Goal: Task Accomplishment & Management: Use online tool/utility

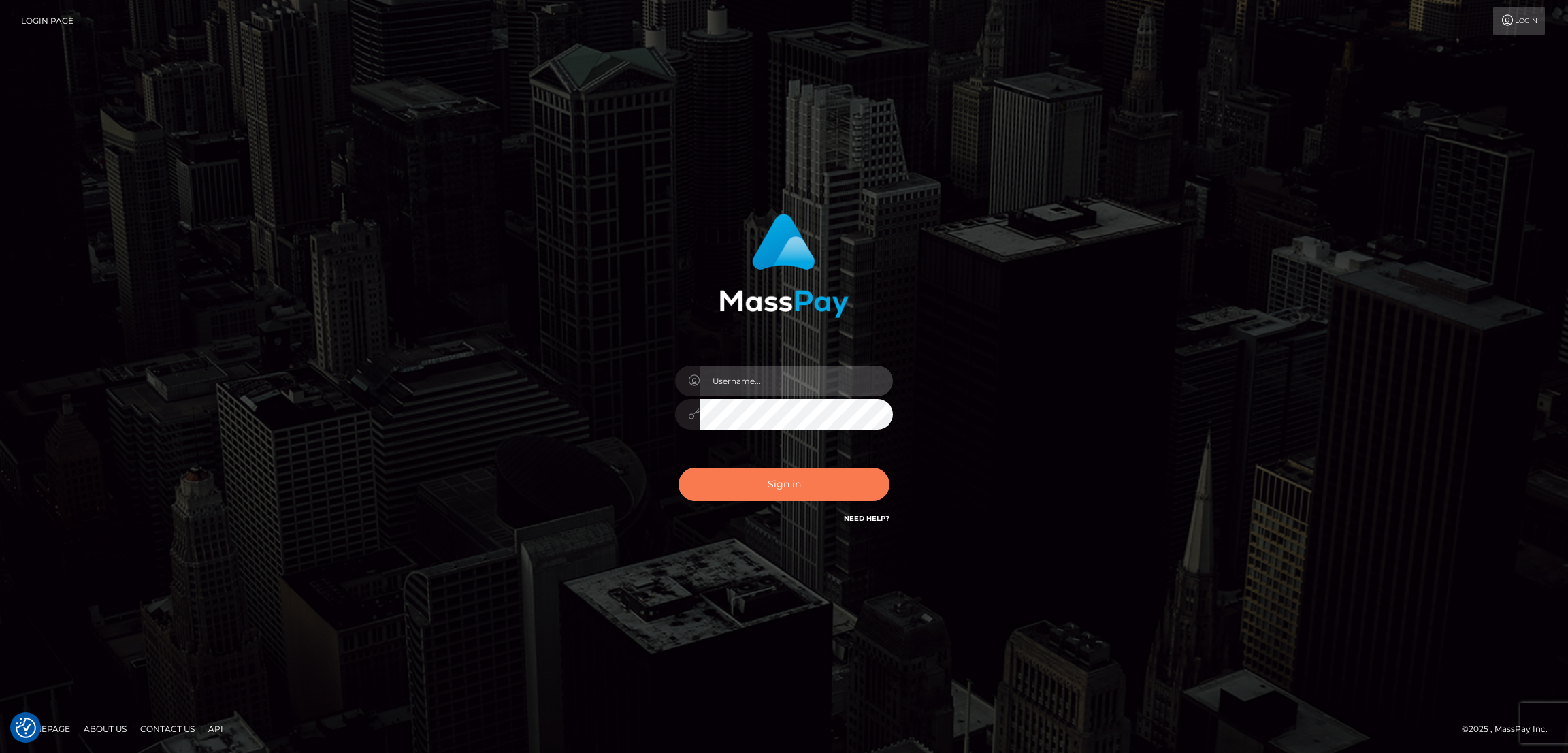
type input "by.es2"
click at [807, 487] on button "Sign in" at bounding box center [784, 484] width 211 height 33
type input "by.es2"
click at [790, 482] on button "Sign in" at bounding box center [784, 484] width 211 height 33
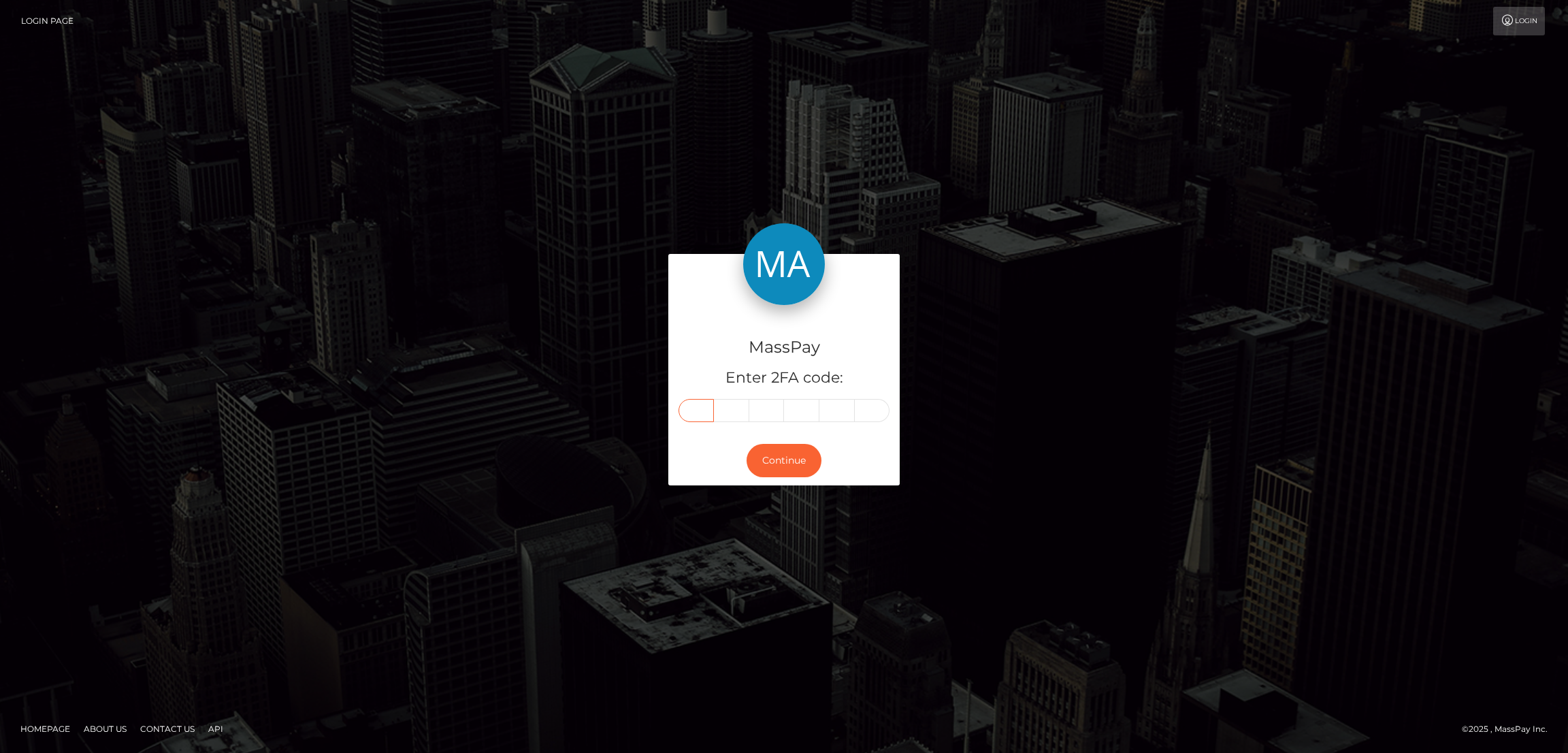
click at [697, 412] on input "text" at bounding box center [696, 410] width 35 height 23
paste input "7"
type input "7"
type input "8"
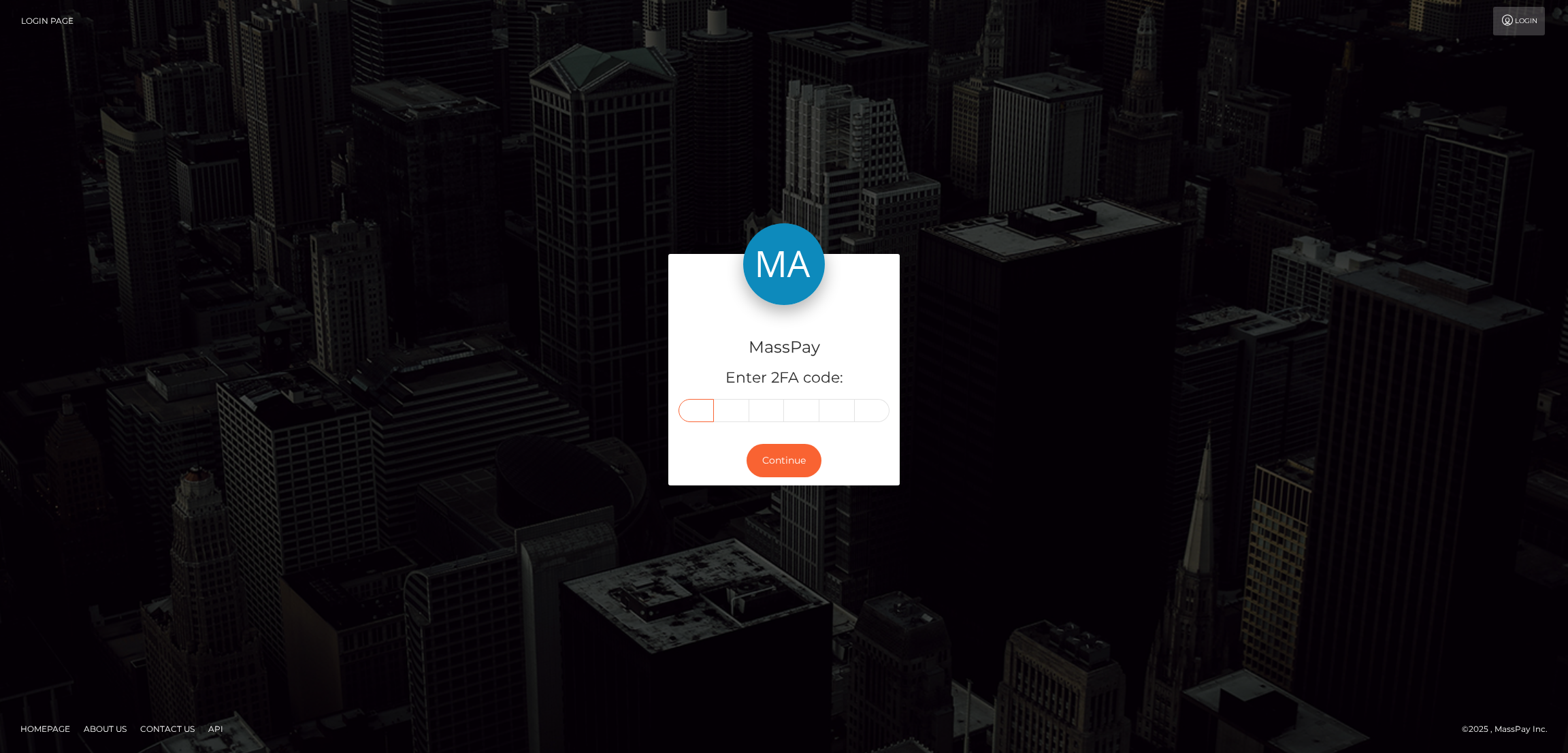
type input "5"
type input "3"
type input "5"
click at [779, 463] on button "Continue" at bounding box center [784, 461] width 75 height 33
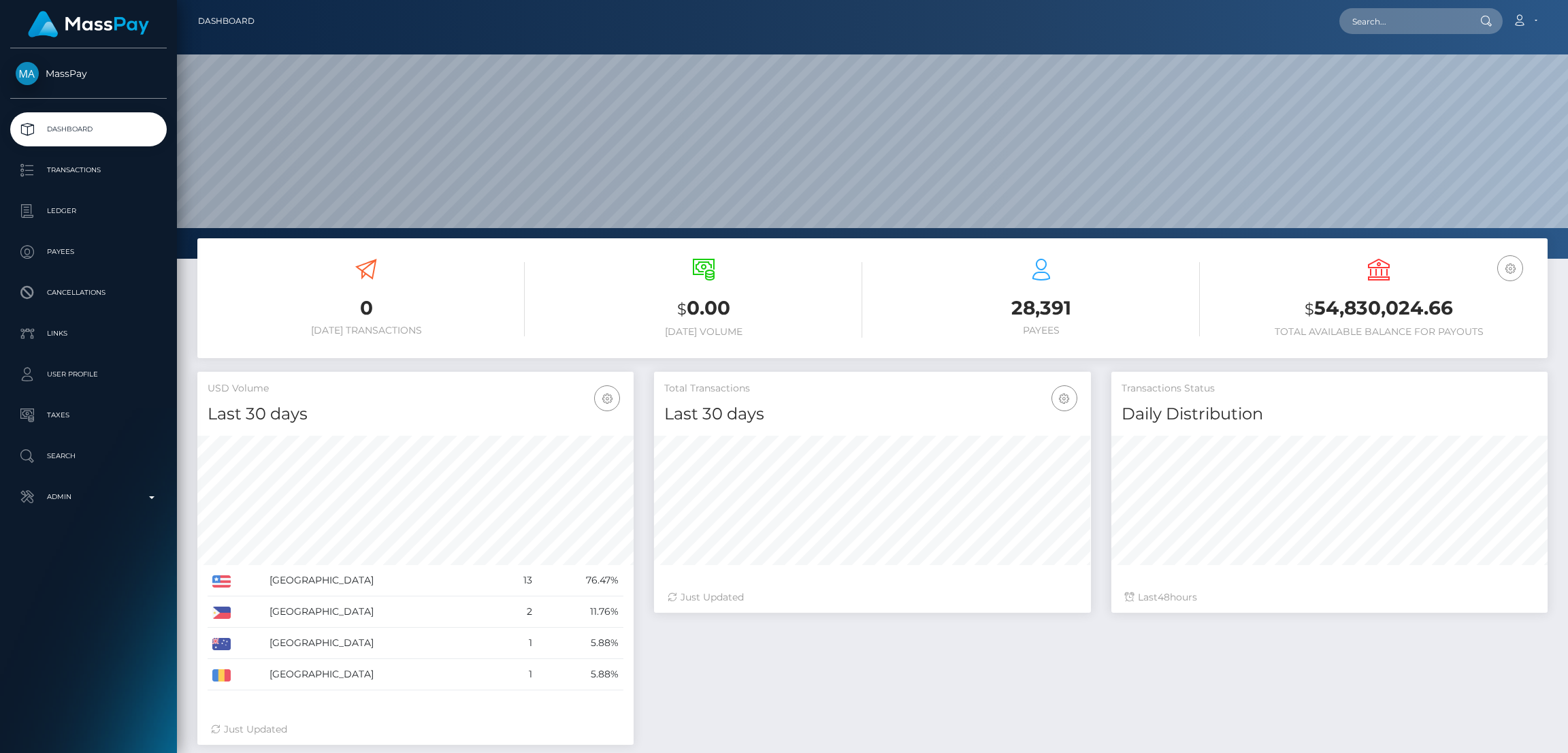
scroll to position [242, 436]
click at [1389, 22] on input "text" at bounding box center [1404, 21] width 128 height 26
paste input "[EMAIL_ADDRESS][DOMAIN_NAME]"
type input "[EMAIL_ADDRESS][DOMAIN_NAME]"
click at [1410, 74] on link "AARON MICHAEL MINGS" at bounding box center [1394, 70] width 109 height 25
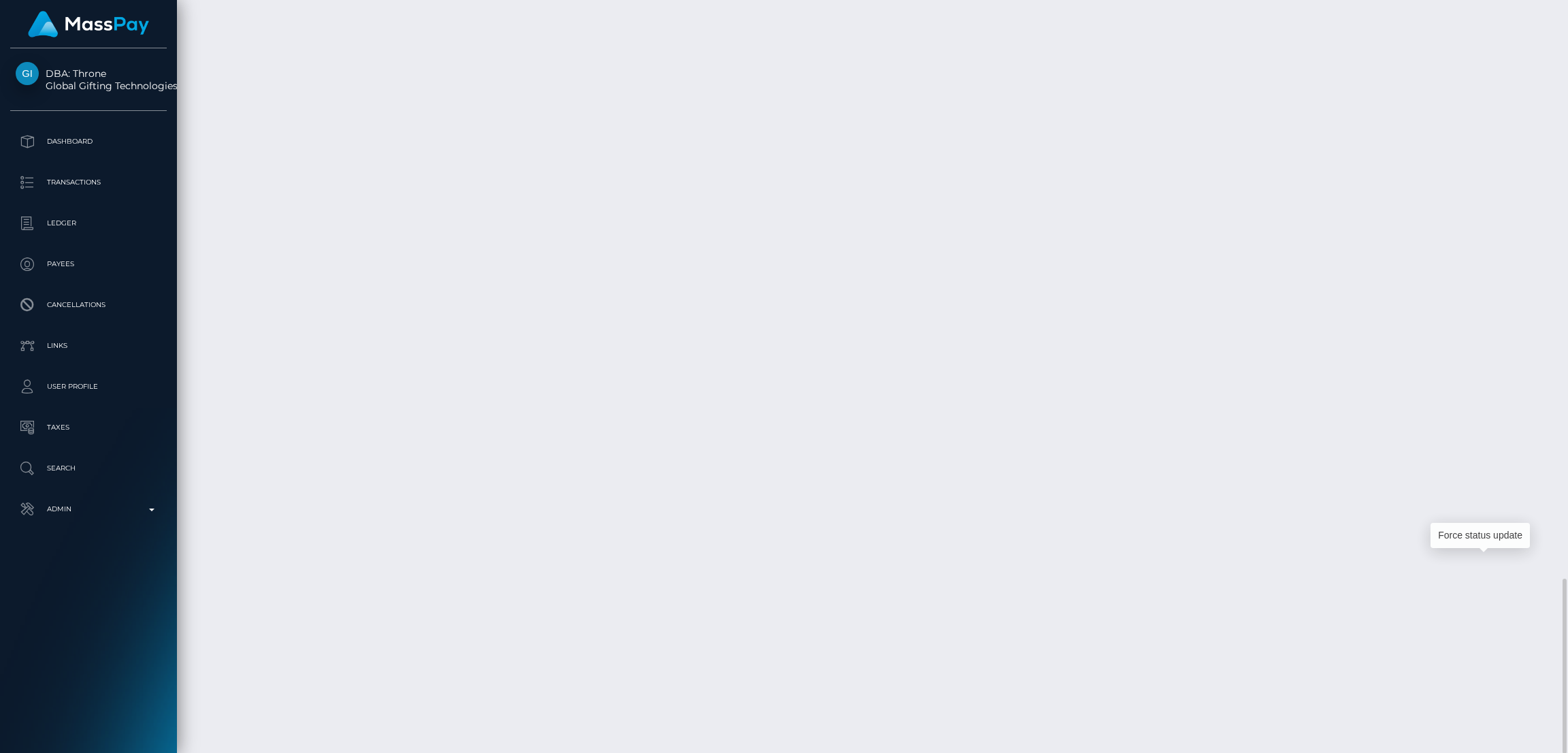
scroll to position [162, 436]
click at [1476, 537] on div "Force status update" at bounding box center [1480, 535] width 99 height 25
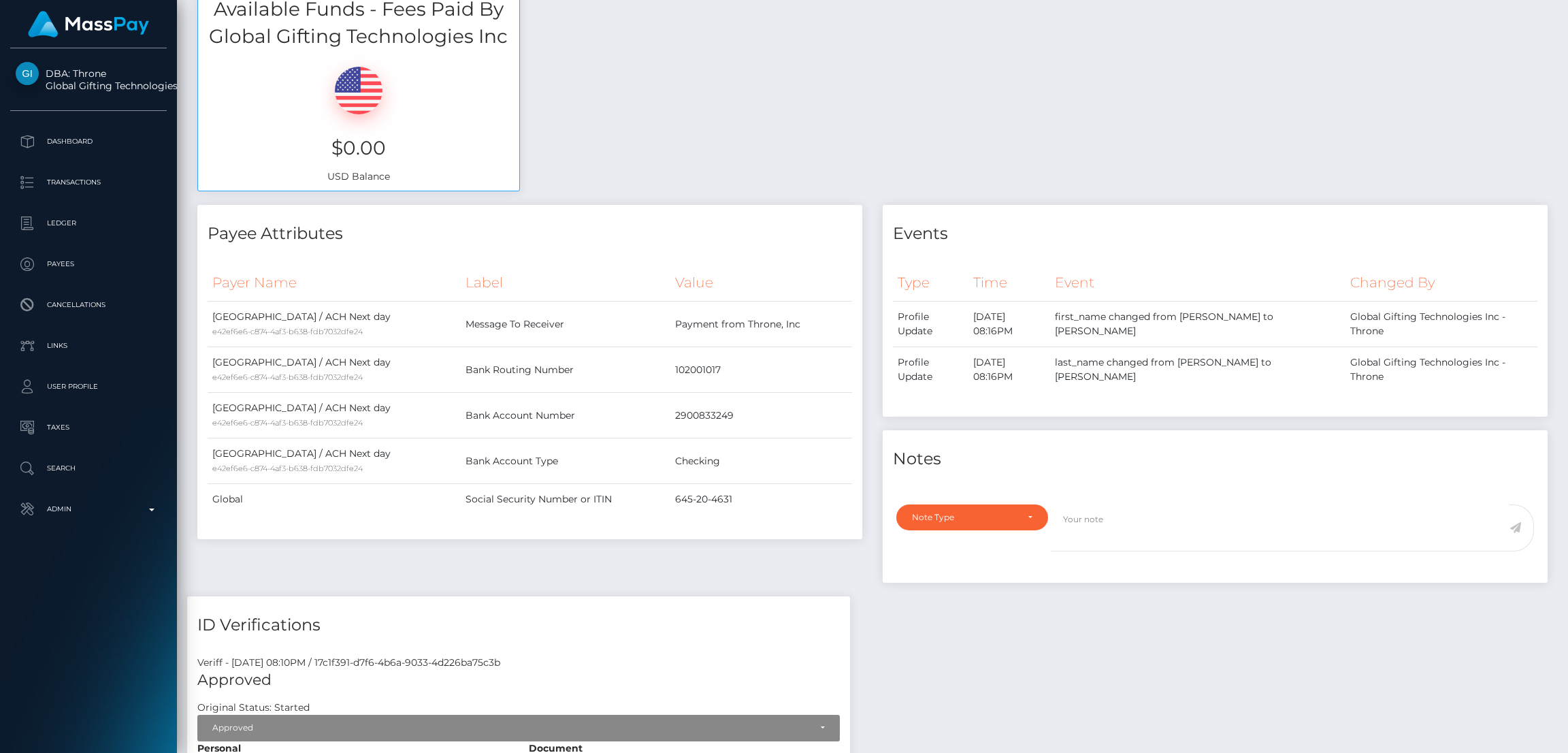
scroll to position [0, 0]
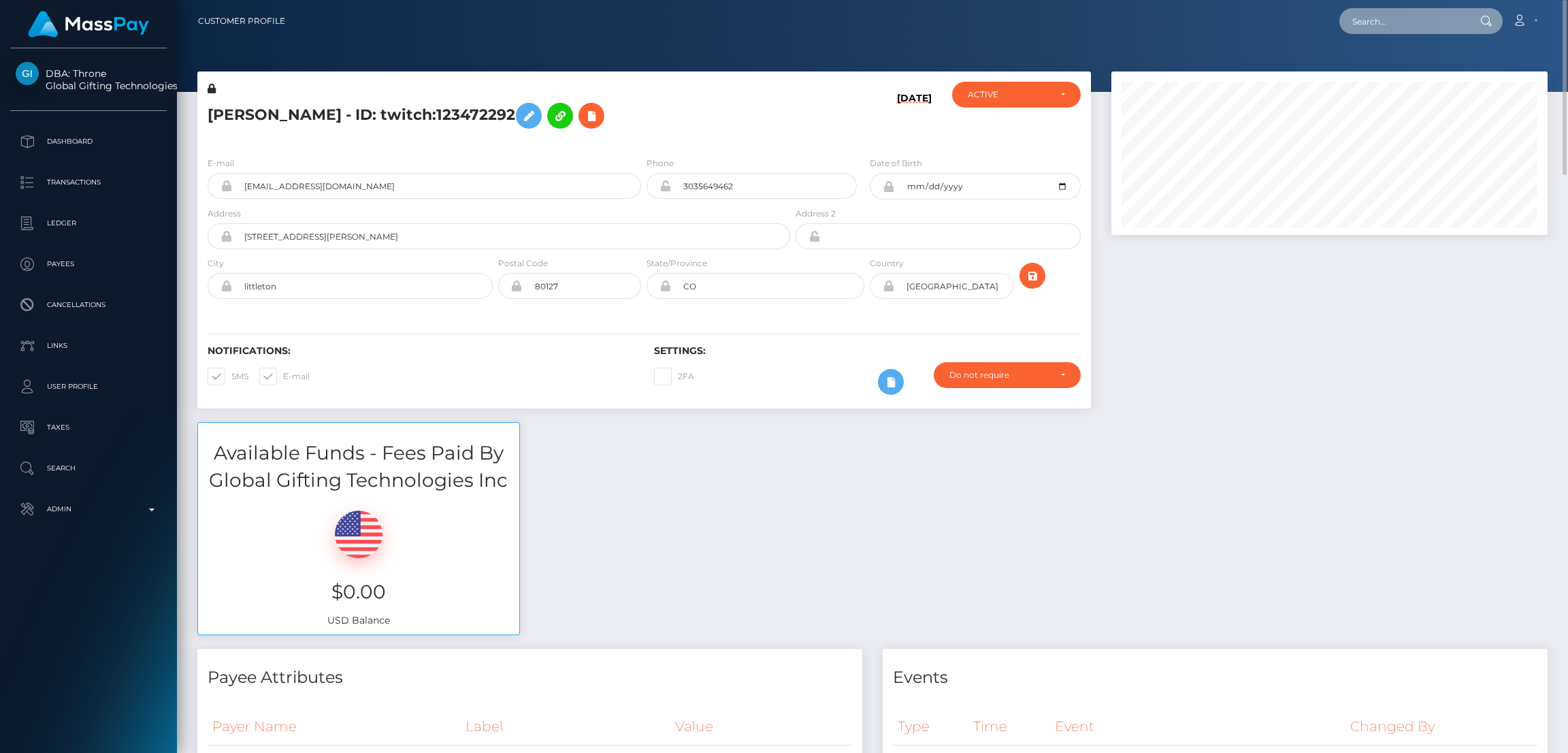
click at [1389, 17] on input "text" at bounding box center [1404, 21] width 128 height 26
paste input "[EMAIL_ADDRESS][DOMAIN_NAME]"
click at [1375, 20] on input "bella.innes95@gmail.com" at bounding box center [1404, 21] width 128 height 26
click at [1379, 22] on input "bella.innes95@gmail.com" at bounding box center [1404, 21] width 128 height 26
paste input "l"
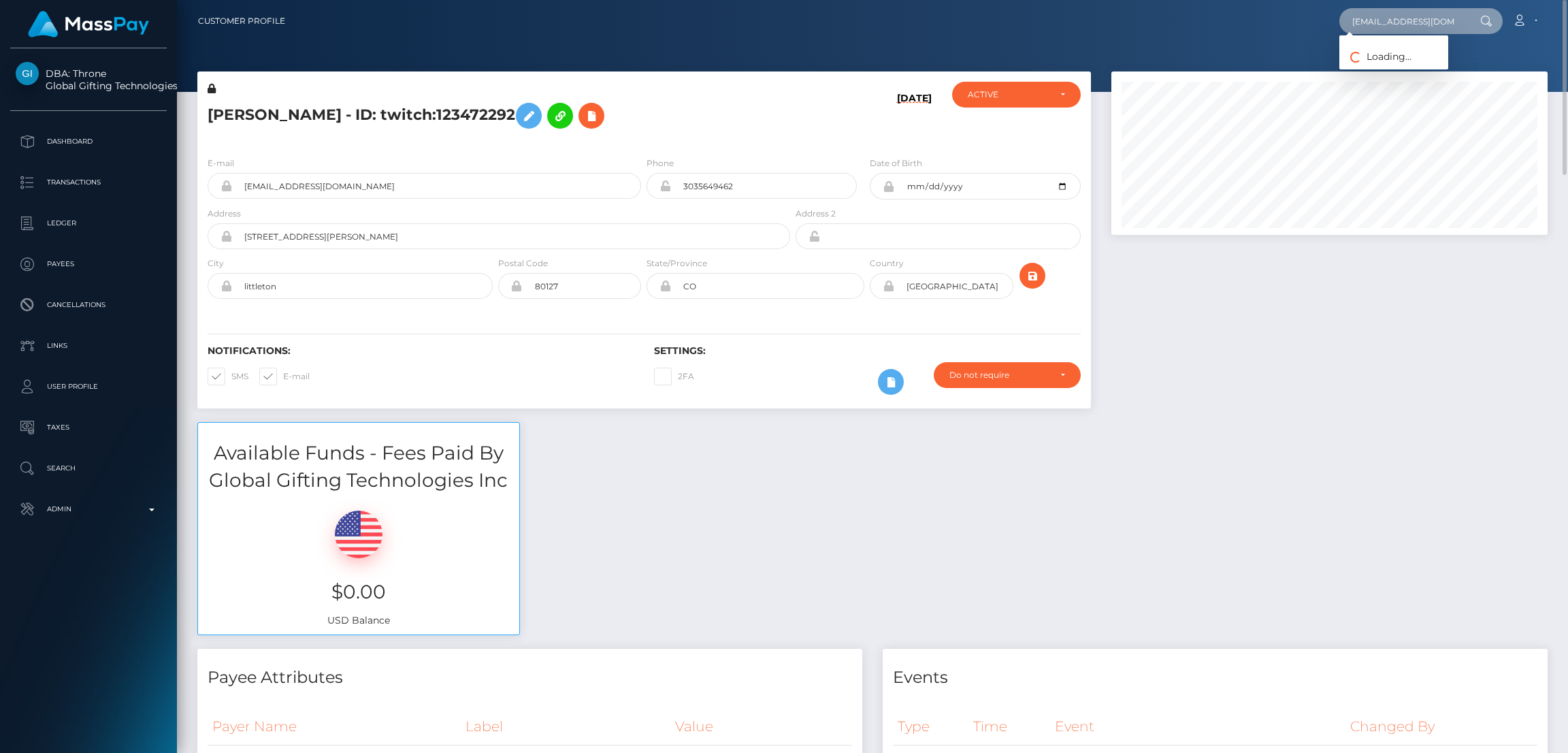
scroll to position [0, 6]
type input "bellla.innes95@gmail.com"
click at [1381, 71] on link "BELLA INNES" at bounding box center [1394, 70] width 109 height 25
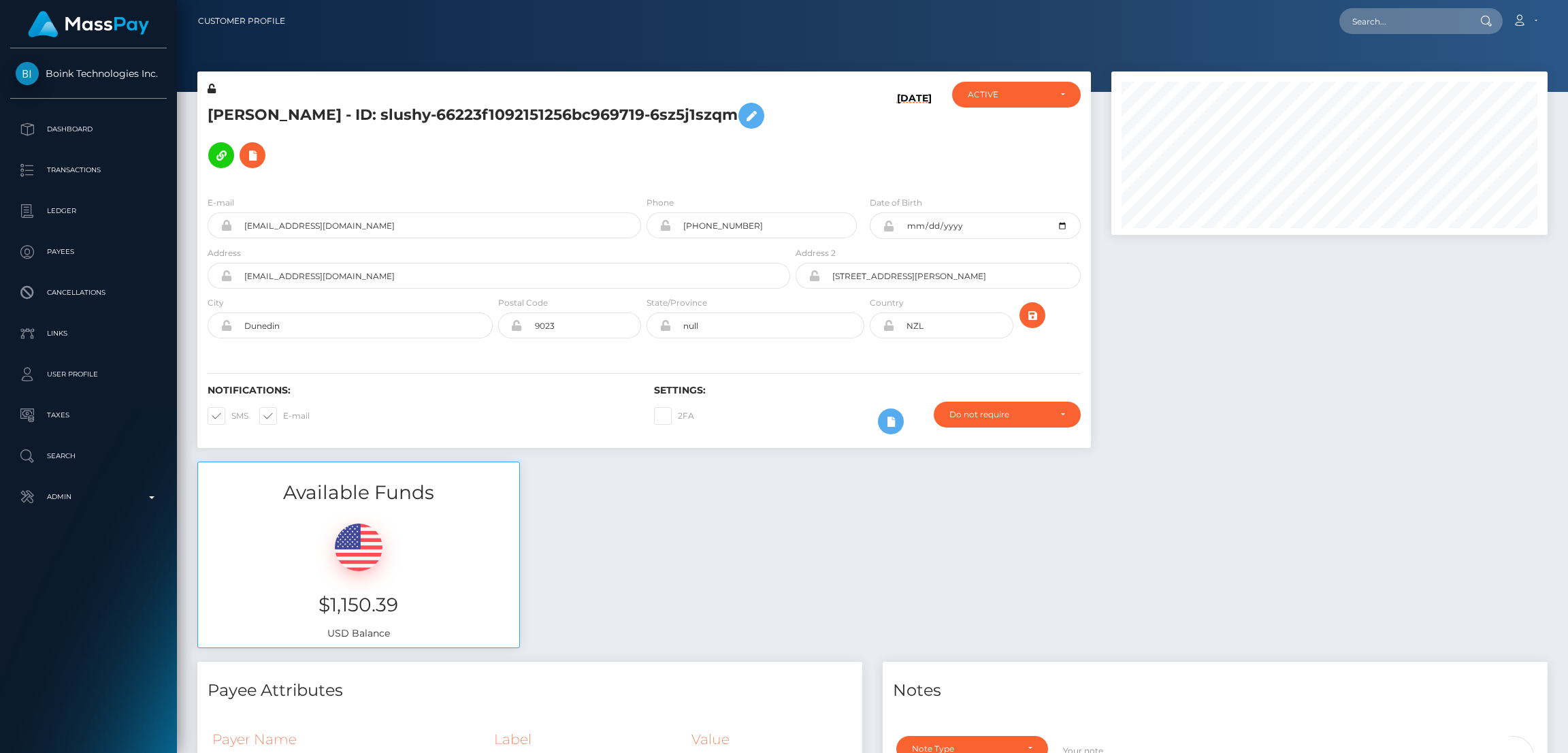
scroll to position [162, 436]
click at [296, 226] on input "[EMAIL_ADDRESS][DOMAIN_NAME]" at bounding box center [437, 225] width 409 height 26
click at [296, 226] on input "bellla.innes95@gmail.com" at bounding box center [437, 225] width 409 height 26
